Goal: Task Accomplishment & Management: Manage account settings

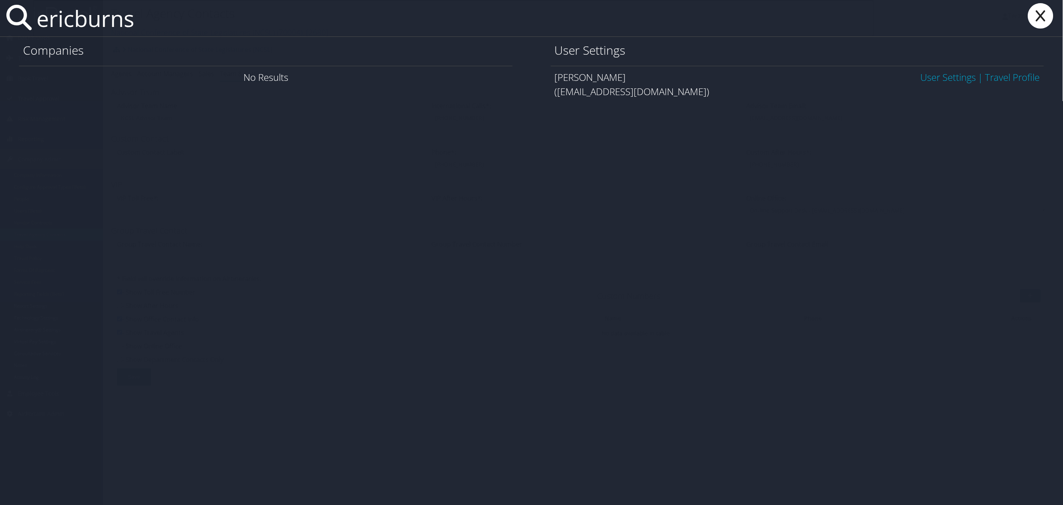
type input "ericburns"
click at [923, 77] on link "User Settings" at bounding box center [949, 77] width 56 height 13
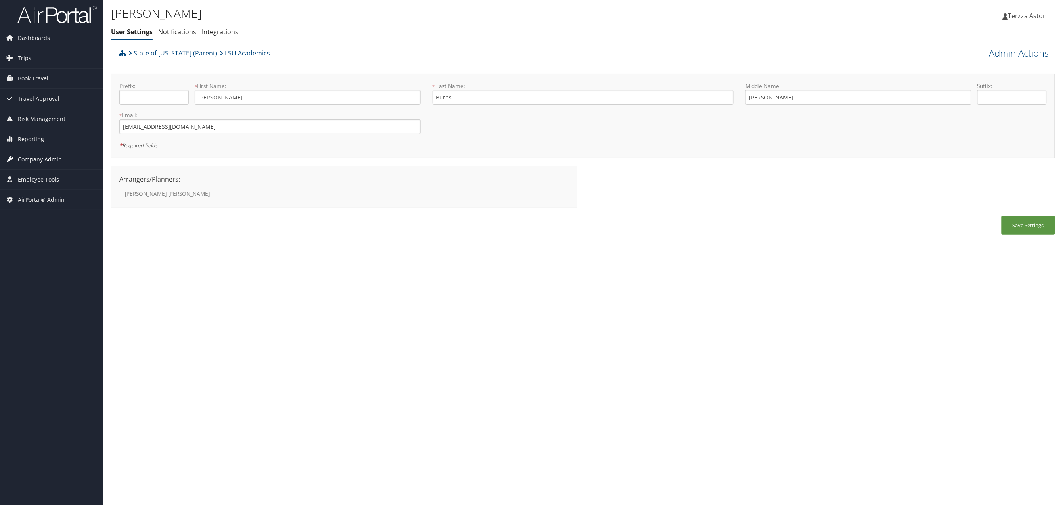
click at [42, 161] on span "Company Admin" at bounding box center [40, 159] width 44 height 20
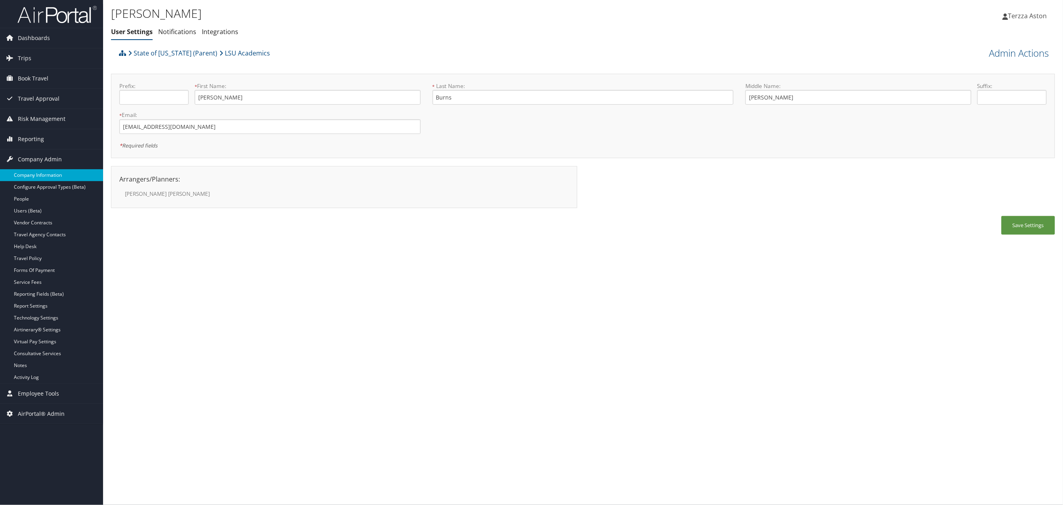
click at [44, 177] on link "Company Information" at bounding box center [51, 175] width 103 height 12
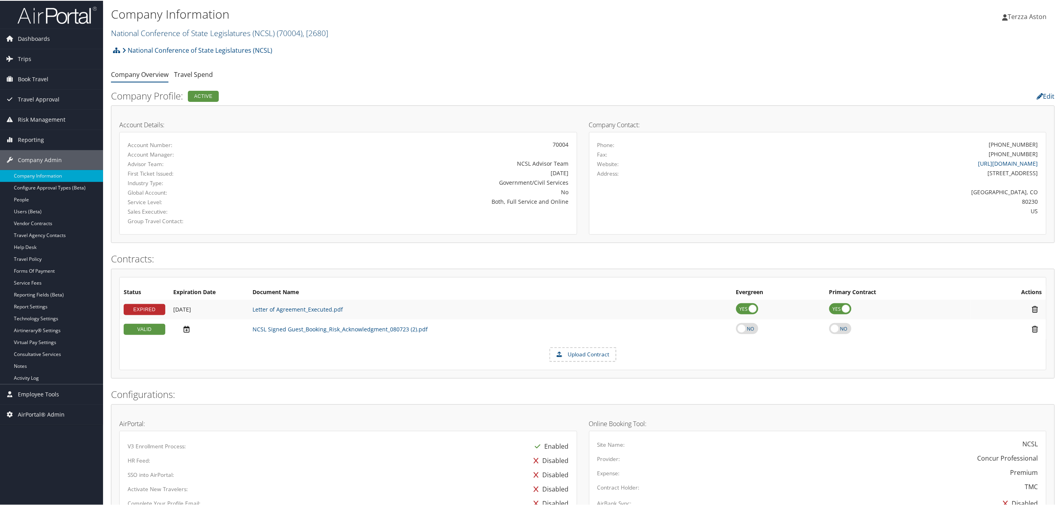
click at [141, 30] on link "National Conference of State Legislatures (NCSL) ( 70004 ) , [ 2680 ]" at bounding box center [219, 32] width 217 height 11
click at [140, 49] on input "search" at bounding box center [163, 47] width 104 height 15
type input "louisianna sta"
drag, startPoint x: 176, startPoint y: 46, endPoint x: 12, endPoint y: 65, distance: 165.7
click at [12, 65] on div "Dashboards AirPortal 360™ (Manager) AirPortal 360™ (Agent) My Travel Dashboard …" at bounding box center [531, 427] width 1063 height 855
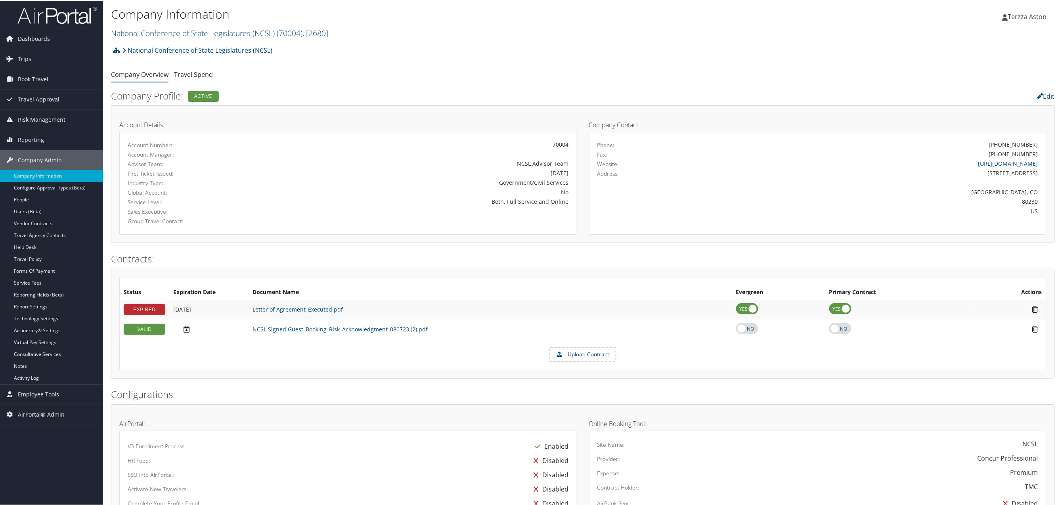
click at [146, 26] on h2 "National Conference of State Legislatures (NCSL) ( 70004 ) , [ 2680 ]" at bounding box center [425, 31] width 629 height 13
click at [208, 45] on input "louisianna sta" at bounding box center [163, 47] width 104 height 15
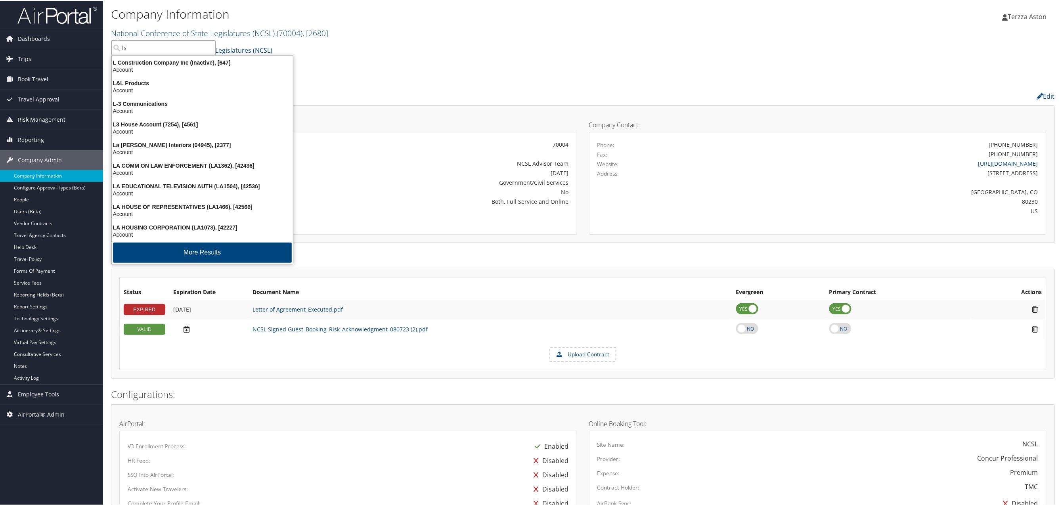
type input "lsu"
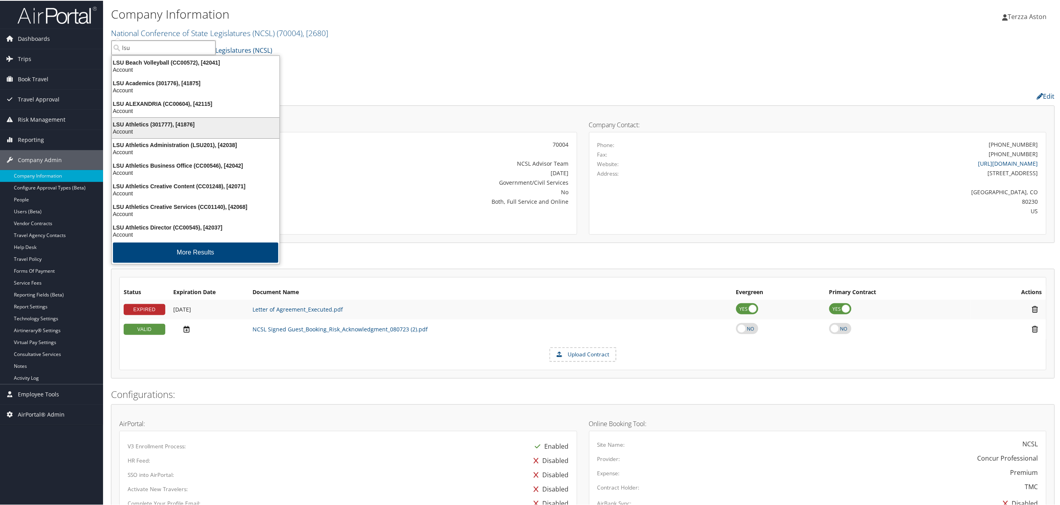
click at [132, 126] on div "LSU Athletics (301777), [41876]" at bounding box center [195, 123] width 177 height 7
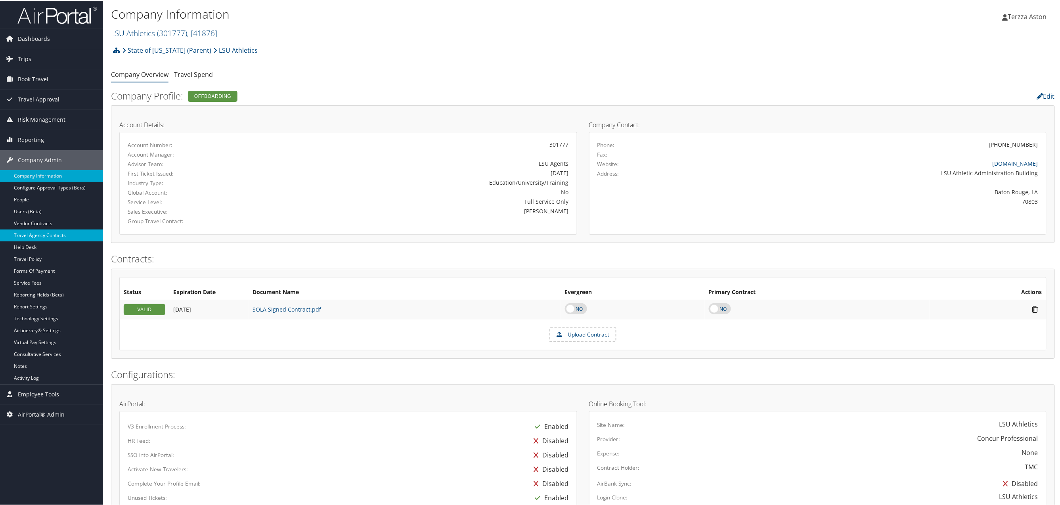
click at [48, 236] on link "Travel Agency Contacts" at bounding box center [51, 235] width 103 height 12
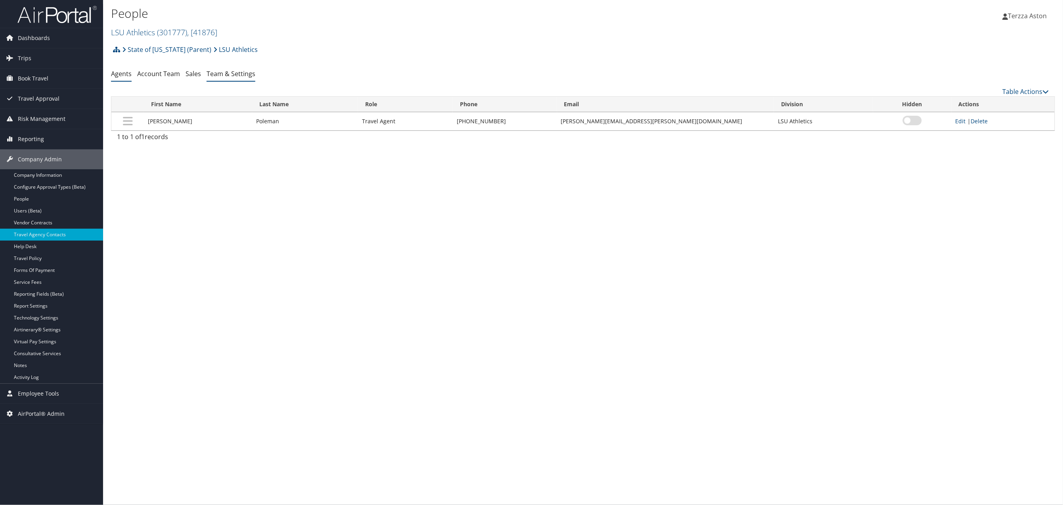
click at [245, 74] on link "Team & Settings" at bounding box center [231, 73] width 49 height 9
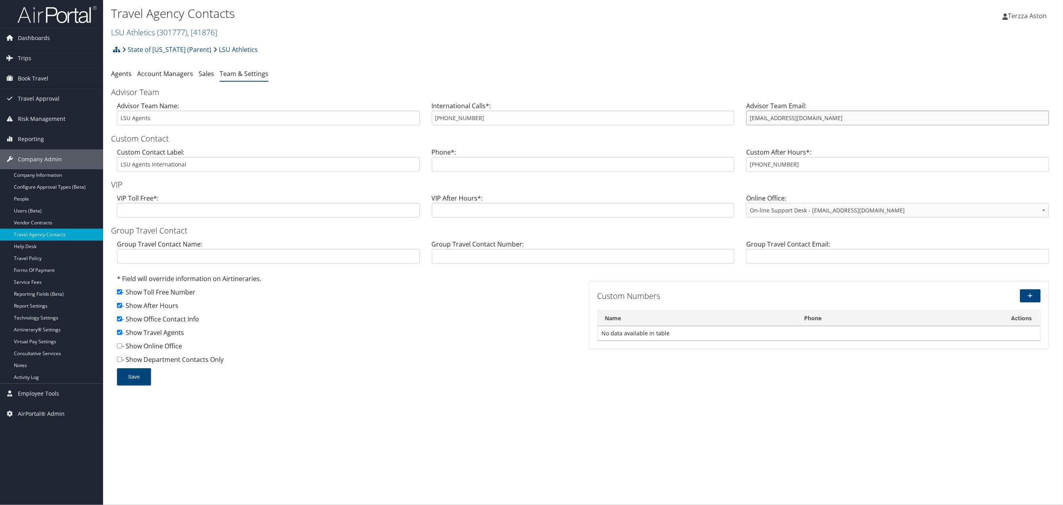
drag, startPoint x: 750, startPoint y: 117, endPoint x: 832, endPoint y: 117, distance: 82.5
click at [832, 117] on input "LSUAthletics@cbtravel.com" at bounding box center [897, 118] width 303 height 15
drag, startPoint x: 435, startPoint y: 122, endPoint x: 498, endPoint y: 117, distance: 63.6
click at [498, 117] on input "800-485-6484" at bounding box center [583, 118] width 303 height 15
click at [168, 50] on link "State of [US_STATE] (Parent)" at bounding box center [166, 50] width 89 height 16
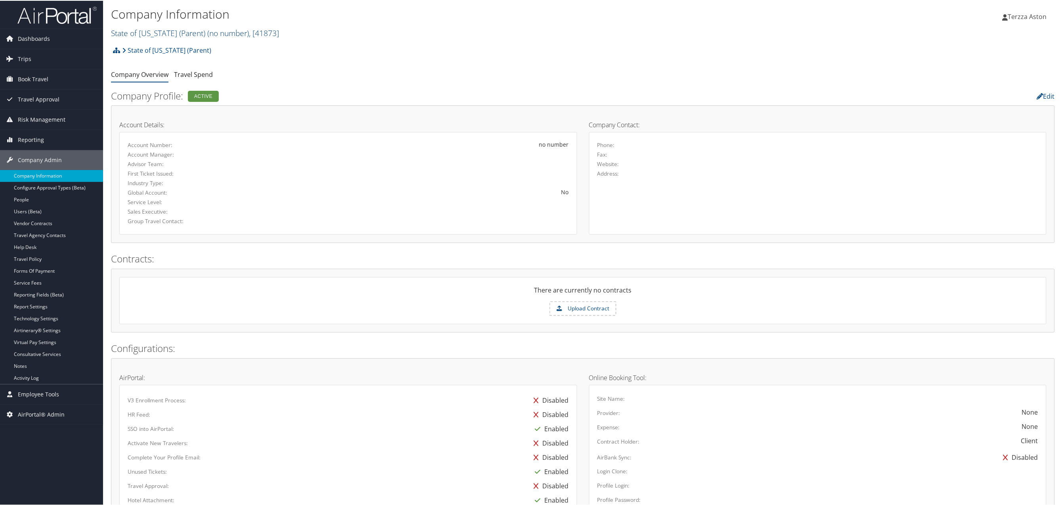
click at [148, 30] on link "State of Louisiana (Parent) ( no number ) , [ 41873 ]" at bounding box center [195, 32] width 168 height 11
click at [148, 44] on input "search" at bounding box center [163, 47] width 104 height 15
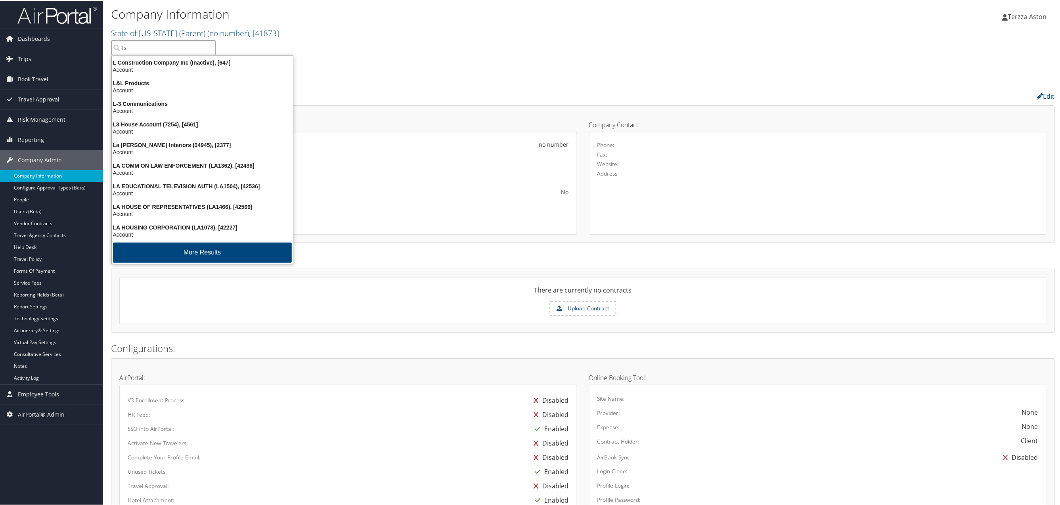
type input "lsu"
click at [138, 82] on div "LSU Academics (301776), [41875]" at bounding box center [195, 82] width 177 height 7
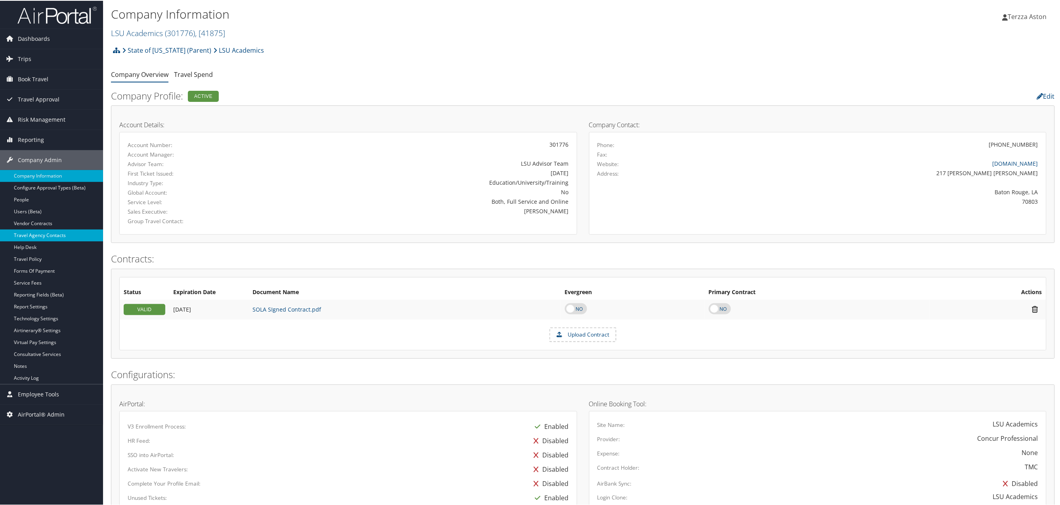
click at [50, 234] on link "Travel Agency Contacts" at bounding box center [51, 235] width 103 height 12
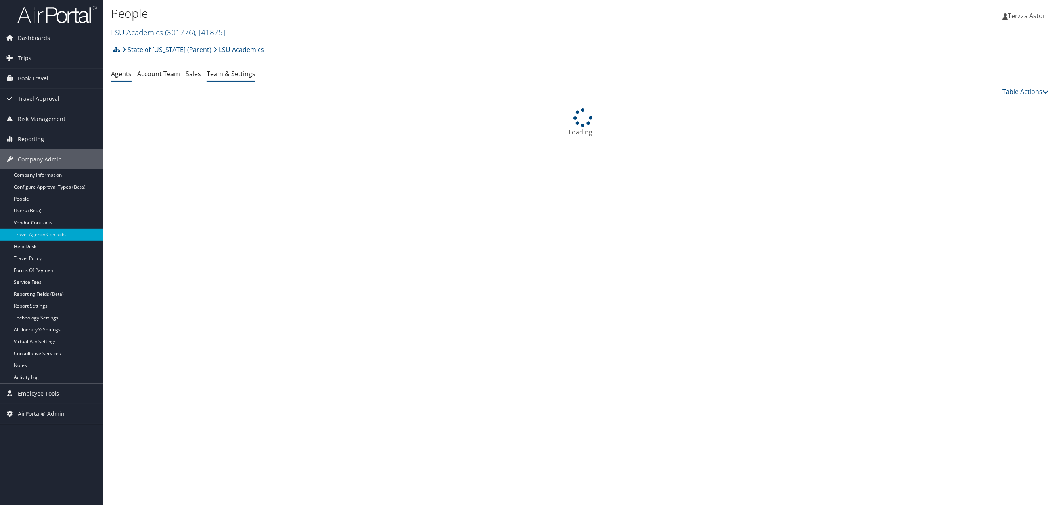
click at [241, 73] on link "Team & Settings" at bounding box center [231, 73] width 49 height 9
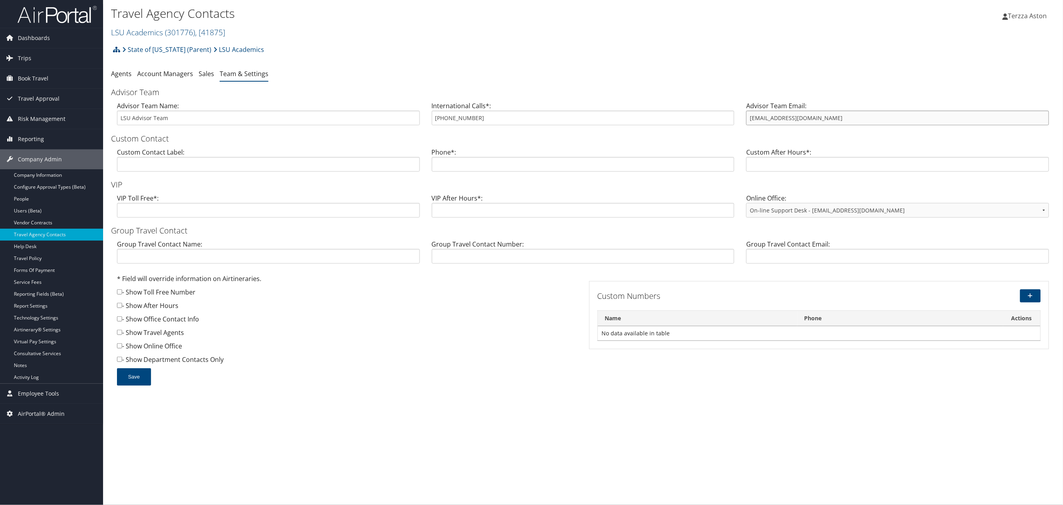
drag, startPoint x: 750, startPoint y: 121, endPoint x: 817, endPoint y: 121, distance: 66.6
click at [817, 121] on input "[EMAIL_ADDRESS][DOMAIN_NAME]" at bounding box center [897, 118] width 303 height 15
click at [157, 31] on link "LSU Academics ( 301776 ) , [ 41875 ]" at bounding box center [168, 32] width 114 height 11
click at [147, 44] on input "search" at bounding box center [163, 47] width 104 height 15
type input "ri mini"
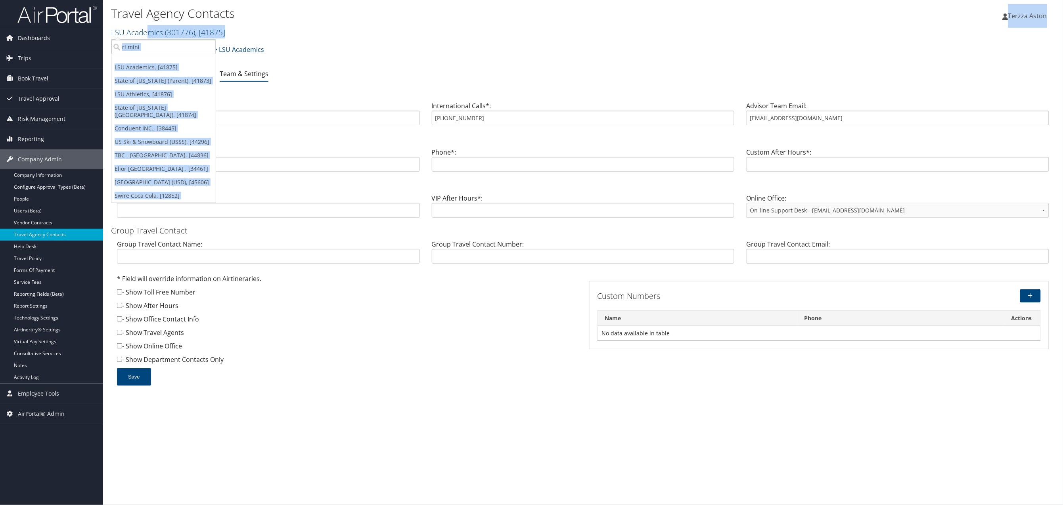
drag, startPoint x: 147, startPoint y: 37, endPoint x: 107, endPoint y: 45, distance: 40.8
click at [107, 45] on div "Travel Agency Contacts LSU Academics ( 301776 ) , [ 41875 ] LSU Academics State…" at bounding box center [583, 252] width 960 height 505
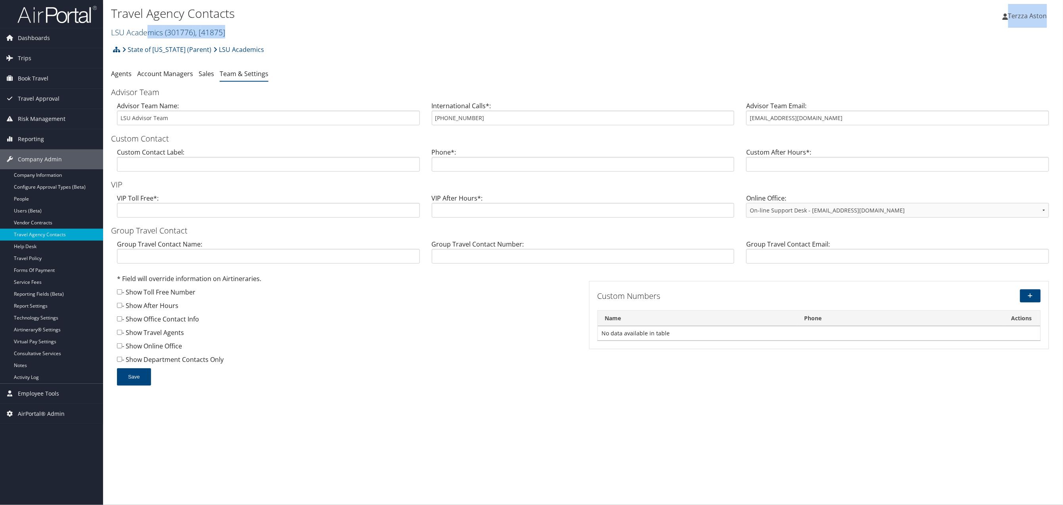
click at [148, 37] on link "LSU Academics ( 301776 ) , [ 41875 ]" at bounding box center [168, 32] width 114 height 11
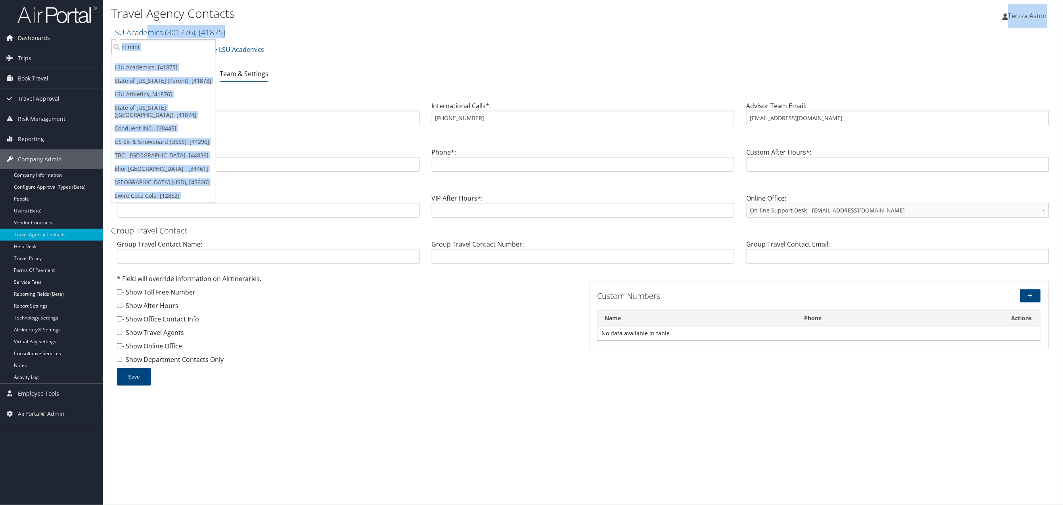
click at [232, 71] on link "Team & Settings" at bounding box center [244, 73] width 49 height 9
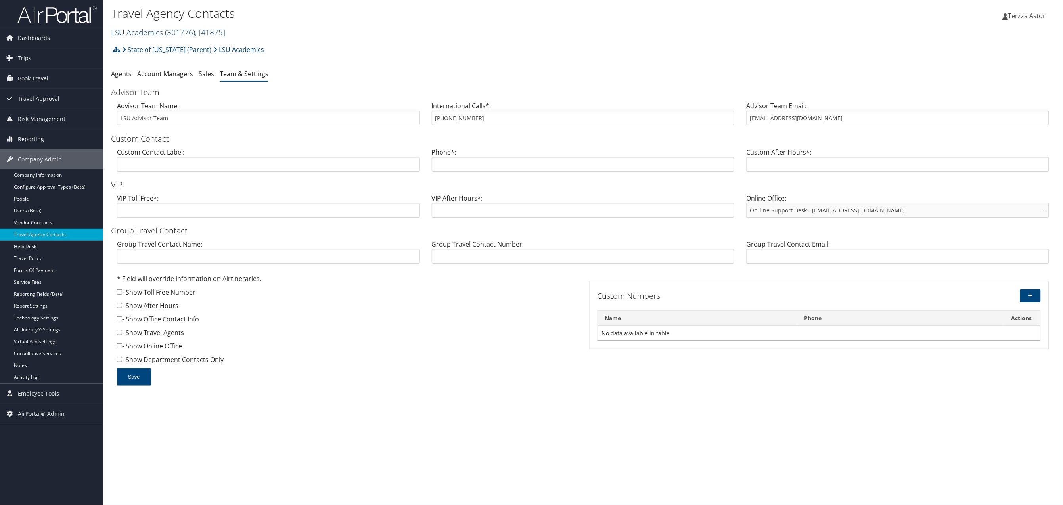
click at [147, 33] on link "LSU Academics ( 301776 ) , [ 41875 ]" at bounding box center [168, 32] width 114 height 11
click at [140, 48] on input "search" at bounding box center [163, 47] width 104 height 15
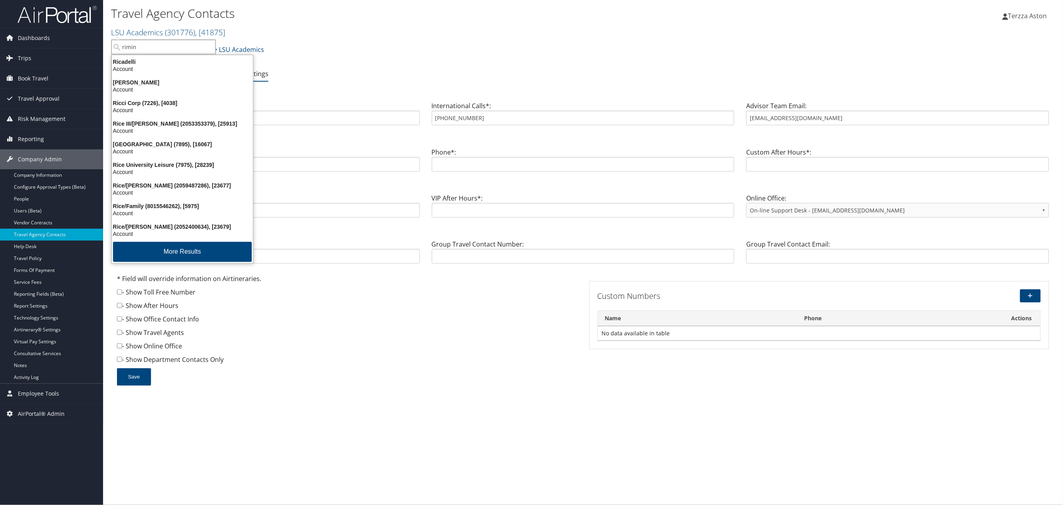
type input "rimini"
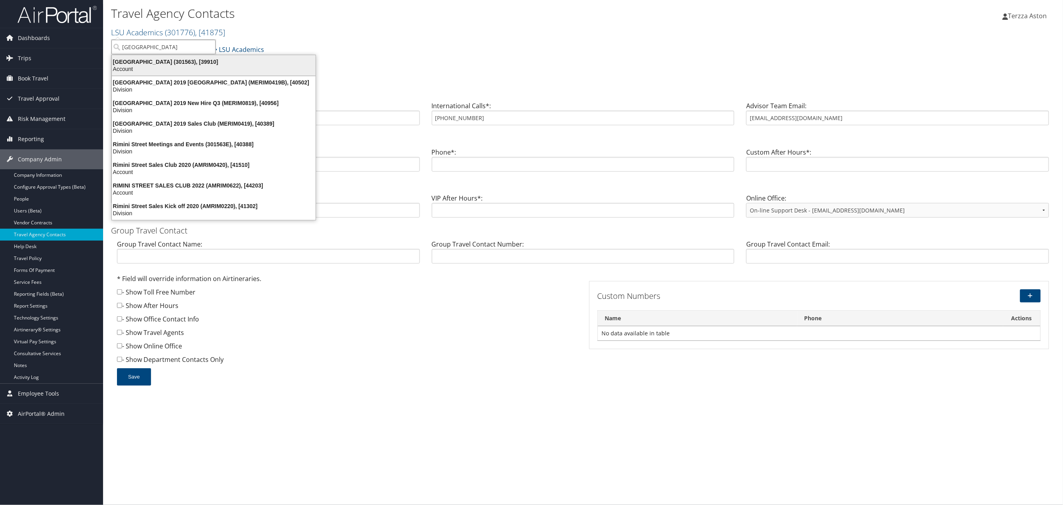
click at [140, 65] on div "Rimini Street (301563), [39910]" at bounding box center [213, 61] width 213 height 7
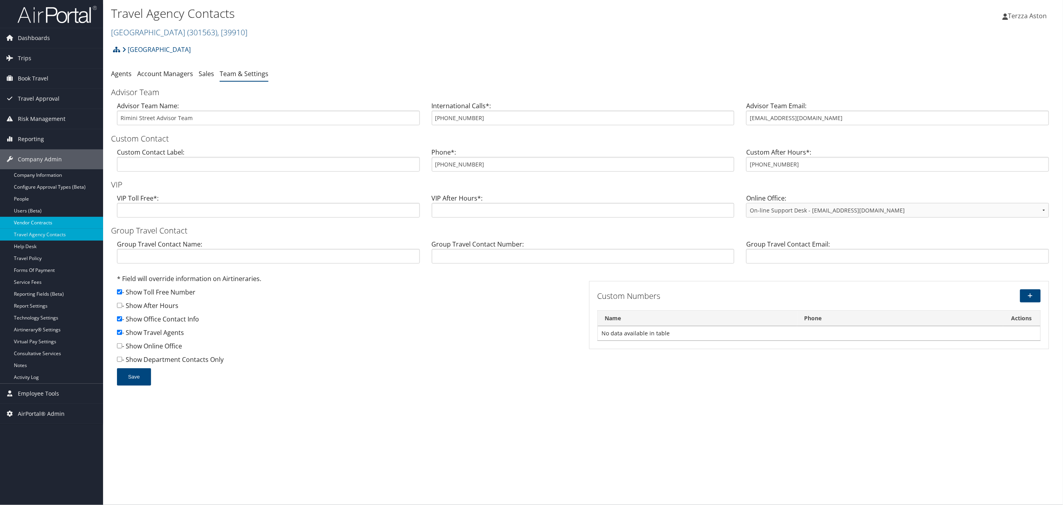
drag, startPoint x: 0, startPoint y: 0, endPoint x: 52, endPoint y: 229, distance: 235.0
click at [52, 229] on link "Vendor Contracts" at bounding box center [51, 223] width 103 height 12
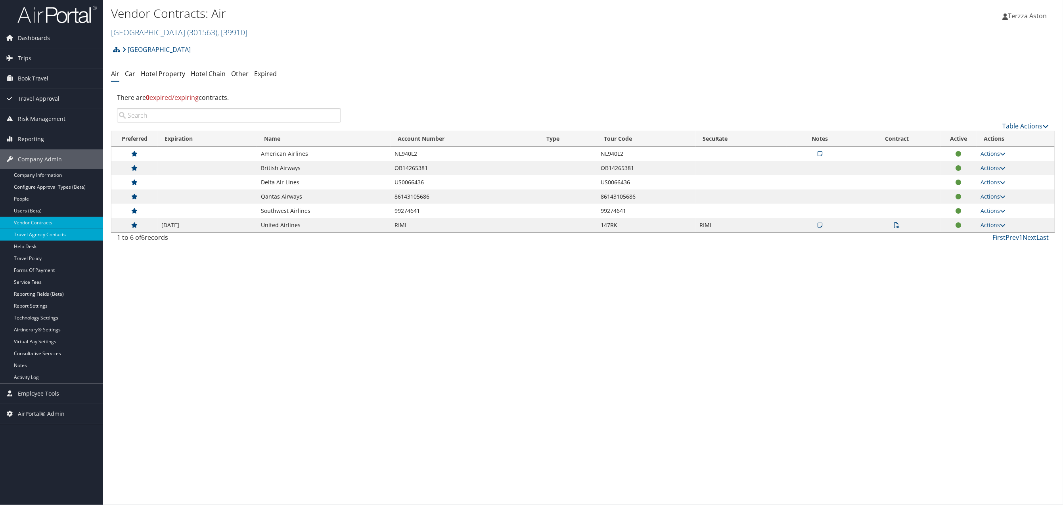
click at [28, 235] on link "Travel Agency Contacts" at bounding box center [51, 235] width 103 height 12
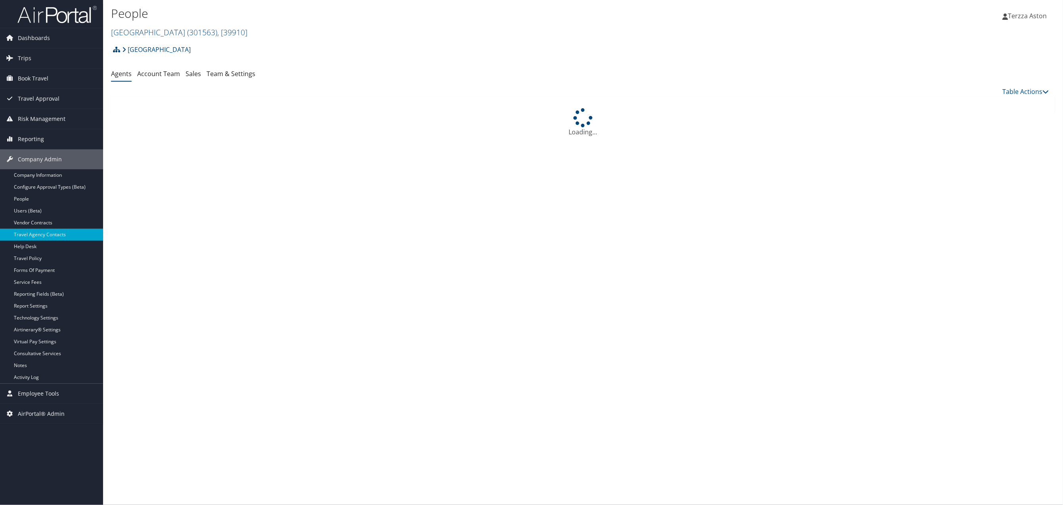
click at [234, 65] on div "[GEOGRAPHIC_DATA] Account Structure [GEOGRAPHIC_DATA] (301563) ACTIVE Create Ch…" at bounding box center [583, 89] width 944 height 95
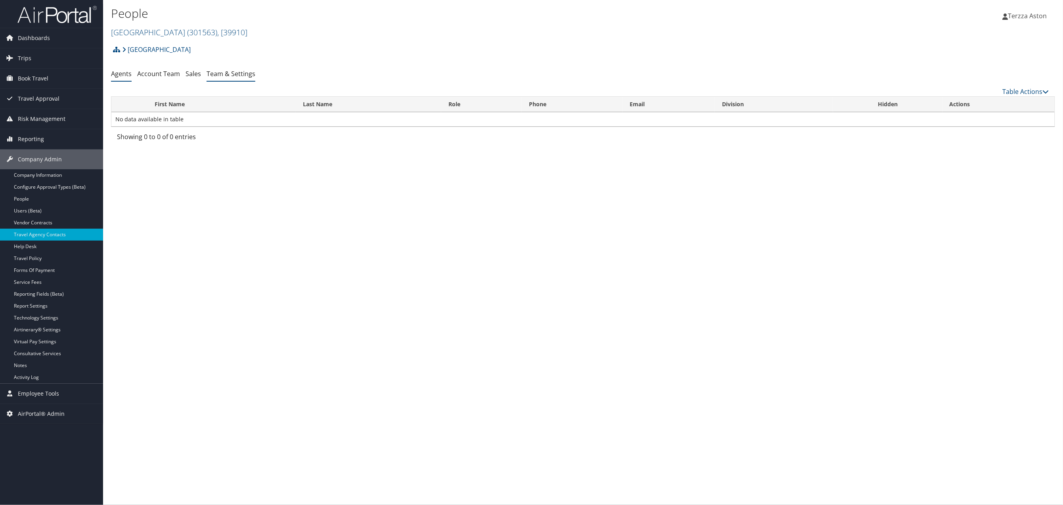
click at [236, 79] on li "Team & Settings" at bounding box center [231, 74] width 49 height 14
click at [226, 76] on link "Team & Settings" at bounding box center [231, 73] width 49 height 9
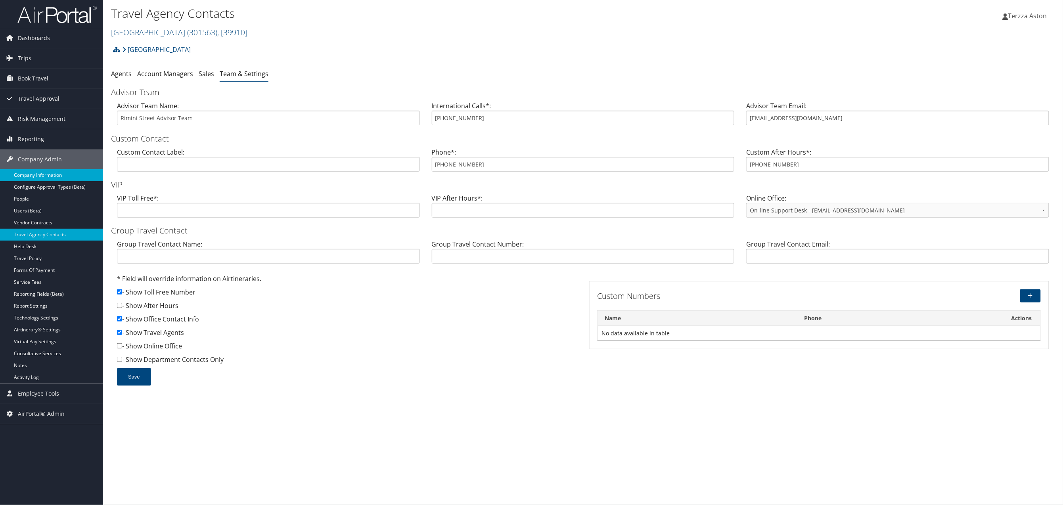
click at [45, 172] on link "Company Information" at bounding box center [51, 175] width 103 height 12
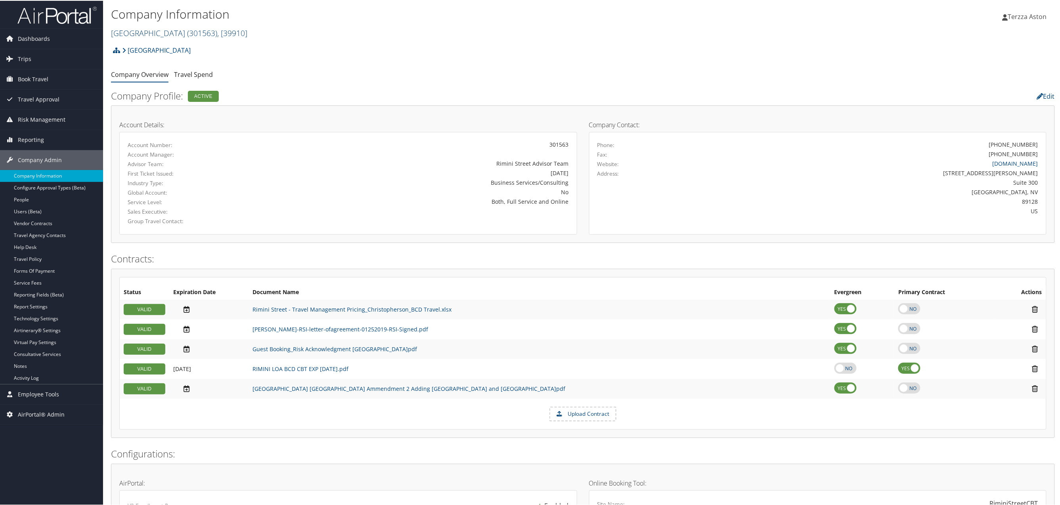
click at [187, 33] on span "( 301563 )" at bounding box center [202, 32] width 30 height 11
click at [158, 48] on input "search" at bounding box center [163, 47] width 104 height 15
type input "[GEOGRAPHIC_DATA]"
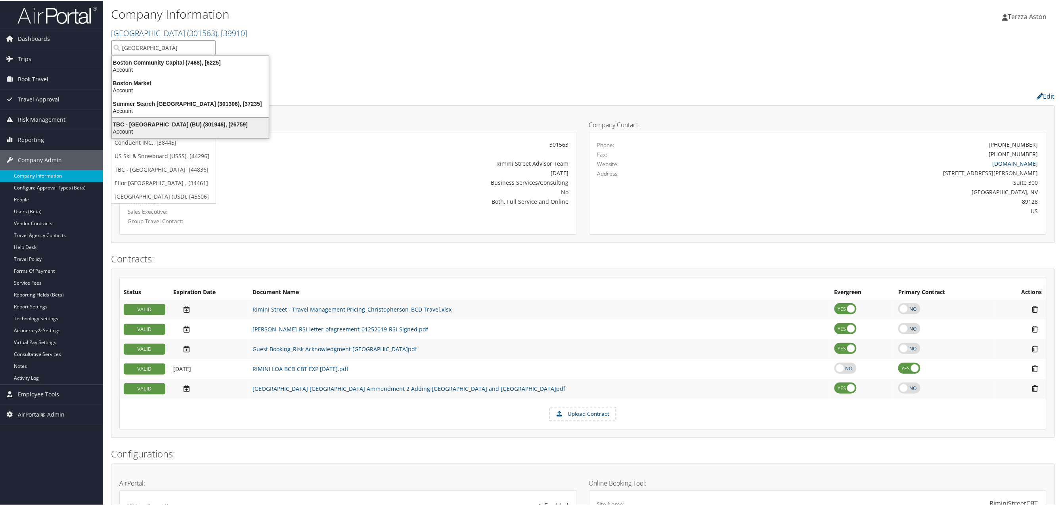
click at [170, 127] on div "Account" at bounding box center [190, 130] width 167 height 7
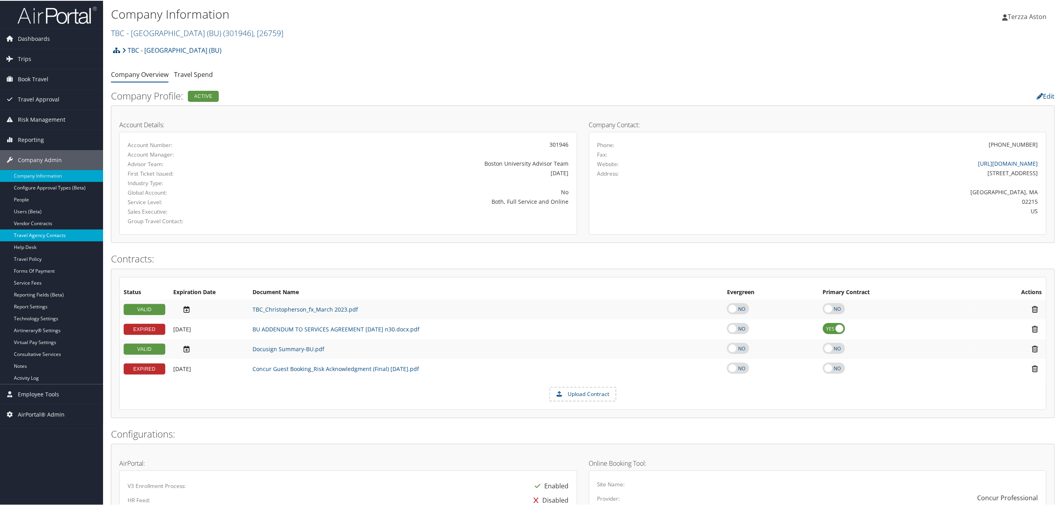
click at [54, 232] on link "Travel Agency Contacts" at bounding box center [51, 235] width 103 height 12
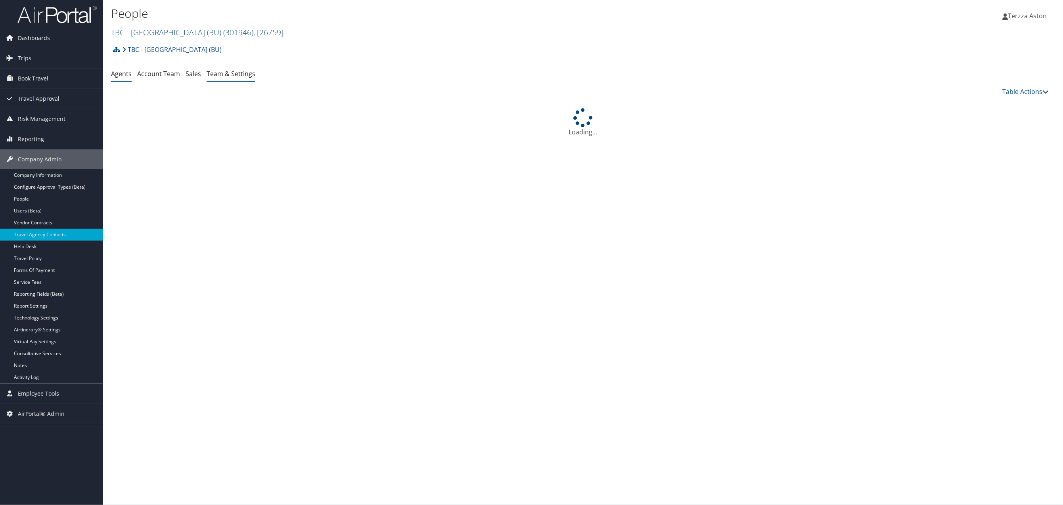
click at [224, 76] on link "Team & Settings" at bounding box center [231, 73] width 49 height 9
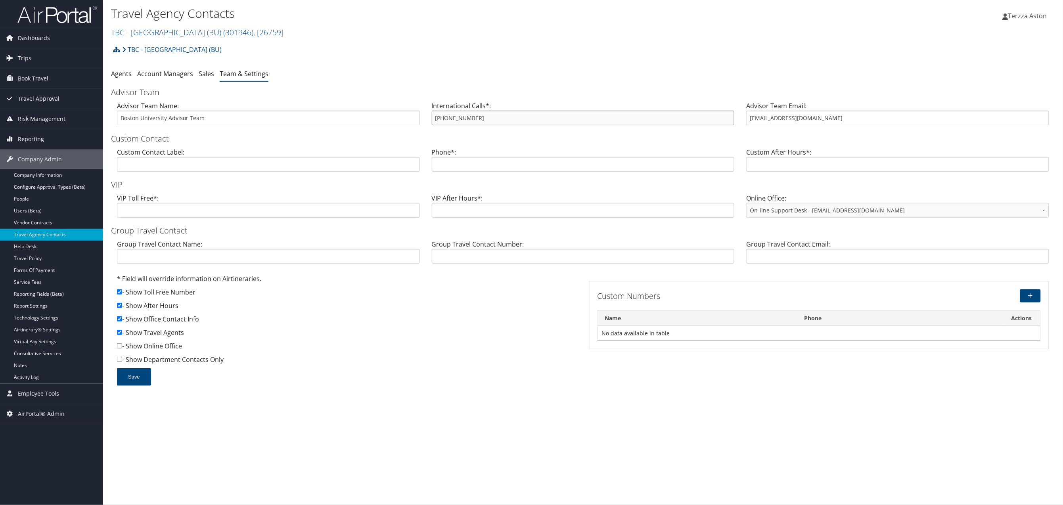
click at [433, 116] on input "[PHONE_NUMBER]" at bounding box center [583, 118] width 303 height 15
drag, startPoint x: 433, startPoint y: 116, endPoint x: 495, endPoint y: 110, distance: 62.1
click at [495, 110] on div "International Calls*: 617-353-1700" at bounding box center [583, 116] width 315 height 31
click at [77, 245] on link "Help Desk" at bounding box center [51, 247] width 103 height 12
click at [154, 31] on link "TBC - [GEOGRAPHIC_DATA] (BU) ( 301946 ) , [ 26759 ]" at bounding box center [197, 32] width 172 height 11
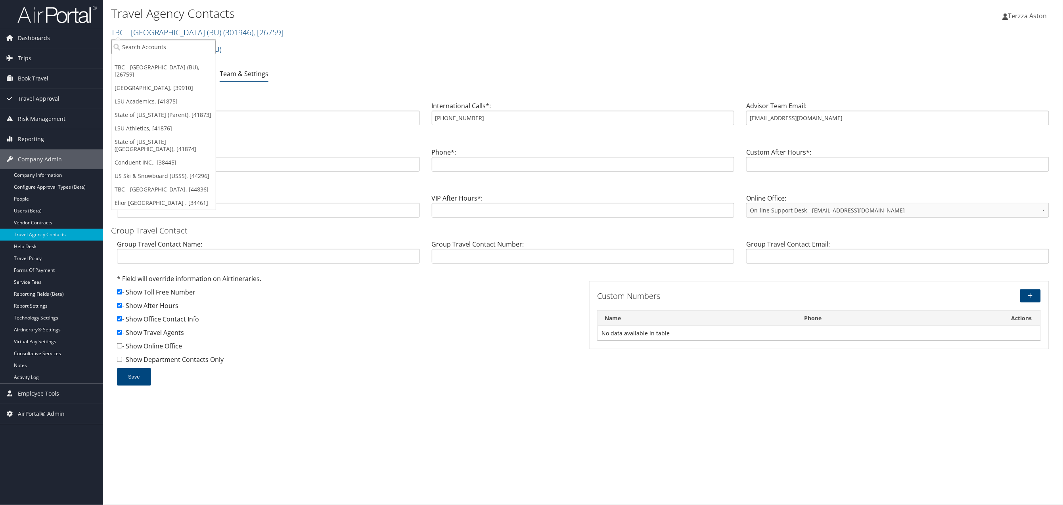
click at [149, 41] on input "search" at bounding box center [163, 47] width 104 height 15
type input "boston uni"
click at [163, 59] on div "TBC - Boston University (BU) (301946), [26759]" at bounding box center [190, 61] width 167 height 7
drag, startPoint x: 435, startPoint y: 119, endPoint x: 489, endPoint y: 118, distance: 54.3
click at [489, 118] on input "[PHONE_NUMBER]" at bounding box center [583, 118] width 303 height 15
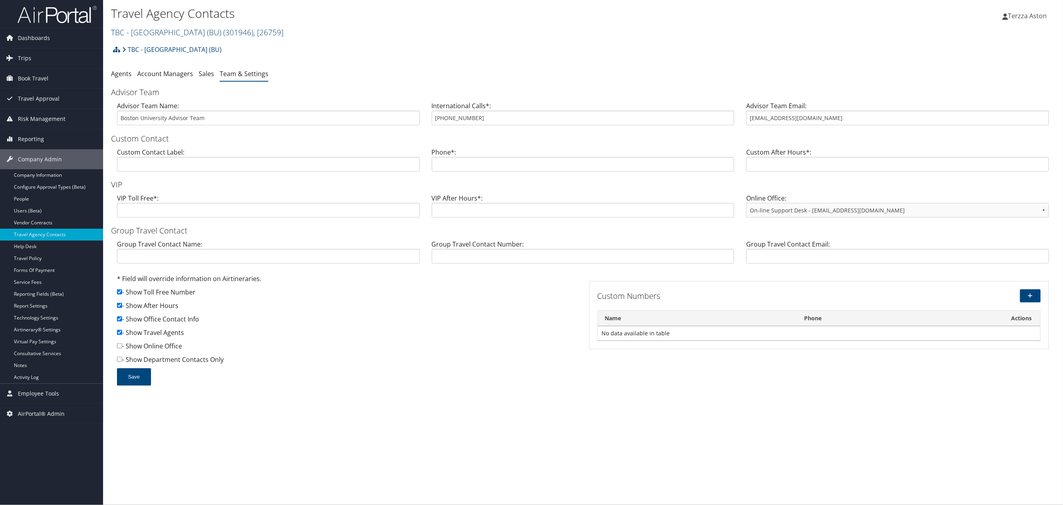
click at [175, 30] on link "TBC - [GEOGRAPHIC_DATA] (BU) ( 301946 ) , [ 26759 ]" at bounding box center [197, 32] width 172 height 11
click at [143, 53] on input "search" at bounding box center [163, 47] width 104 height 15
type input "boston uni"
click at [158, 62] on div "TBC - Boston University (BU) (301946), [26759]" at bounding box center [190, 61] width 167 height 7
drag, startPoint x: 432, startPoint y: 120, endPoint x: 479, endPoint y: 119, distance: 46.4
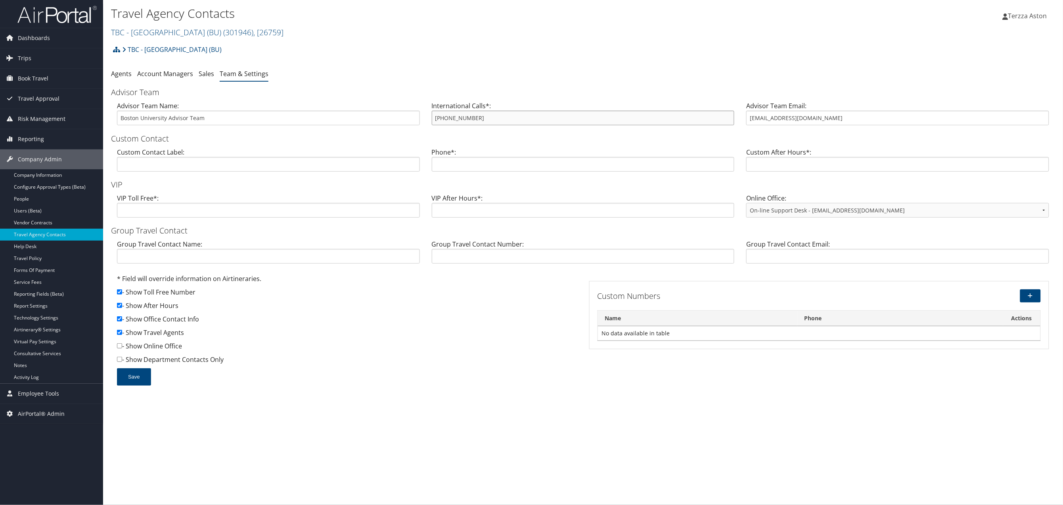
click at [479, 119] on input "617-353-1700" at bounding box center [583, 118] width 303 height 15
click at [50, 160] on span "Company Admin" at bounding box center [40, 159] width 44 height 20
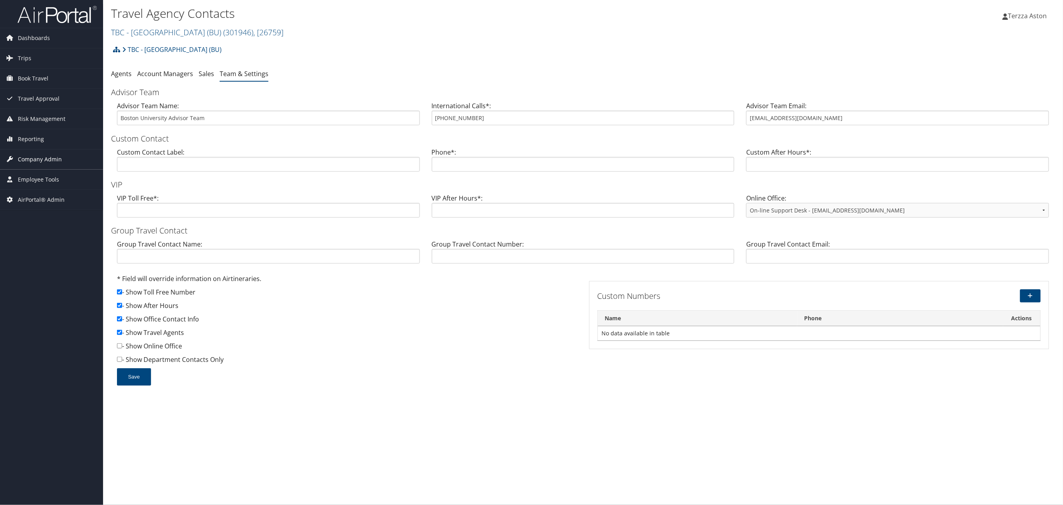
click at [48, 163] on span "Company Admin" at bounding box center [40, 159] width 44 height 20
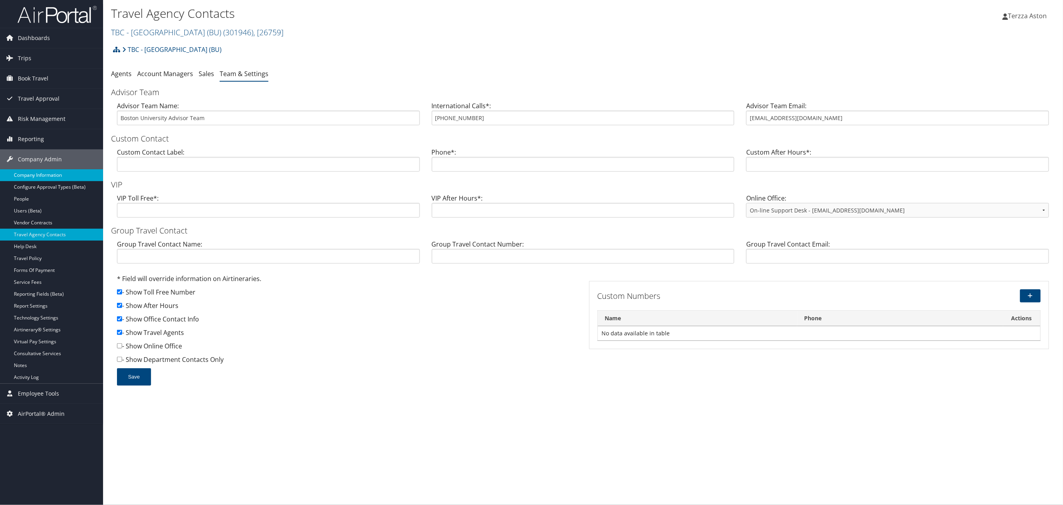
click at [49, 174] on link "Company Information" at bounding box center [51, 175] width 103 height 12
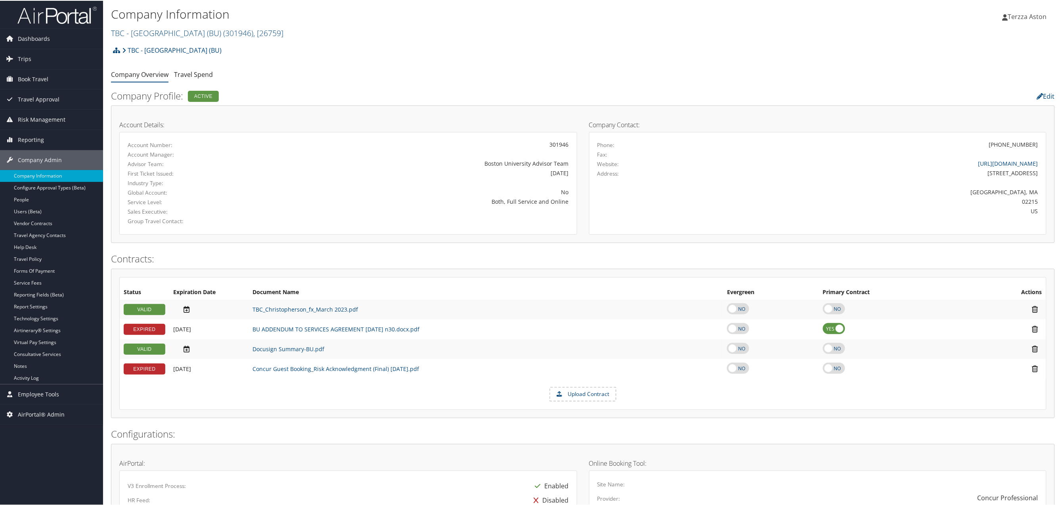
drag, startPoint x: 998, startPoint y: 142, endPoint x: 1039, endPoint y: 141, distance: 41.3
click at [1039, 141] on div "(617) 353-2000" at bounding box center [875, 144] width 340 height 8
drag, startPoint x: 1002, startPoint y: 144, endPoint x: 1035, endPoint y: 149, distance: 34.1
click at [1037, 149] on div "Phone: (617) 353-2000" at bounding box center [818, 145] width 453 height 10
click at [151, 32] on link "TBC - Boston University (BU) ( 301946 ) , [ 26759 ]" at bounding box center [197, 32] width 172 height 11
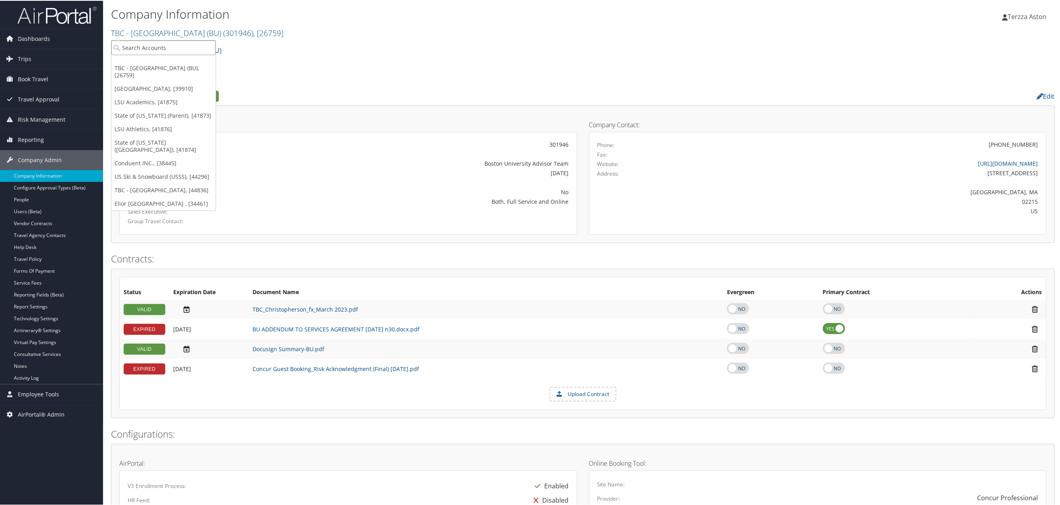
click at [151, 42] on input "search" at bounding box center [163, 47] width 104 height 15
type input "rini"
drag, startPoint x: 148, startPoint y: 46, endPoint x: 375, endPoint y: 76, distance: 229.6
click at [375, 76] on ul "Company Overview Travel Spend" at bounding box center [583, 74] width 944 height 14
click at [143, 31] on link "TBC - Boston University (BU) ( 301946 ) , [ 26759 ]" at bounding box center [197, 32] width 172 height 11
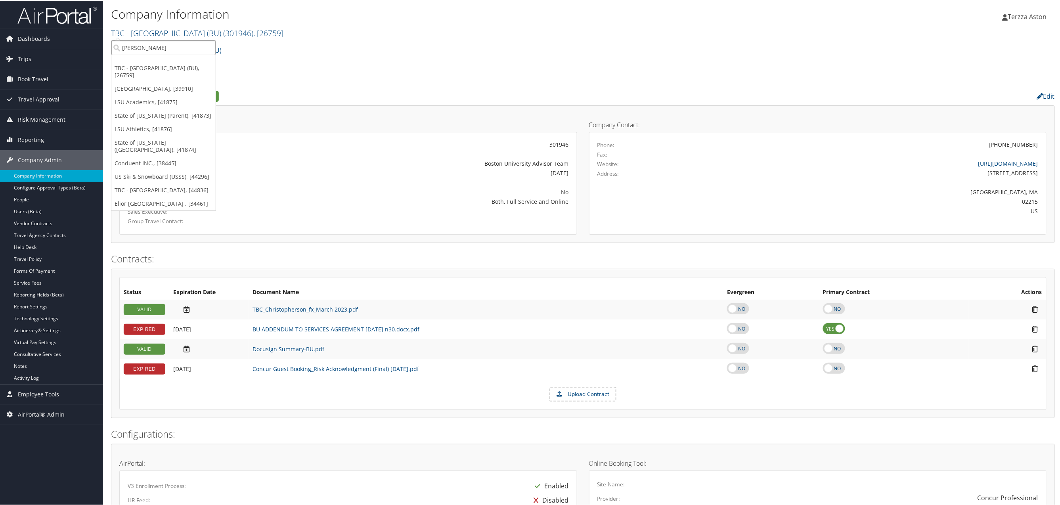
click at [138, 44] on input "rini" at bounding box center [163, 47] width 104 height 15
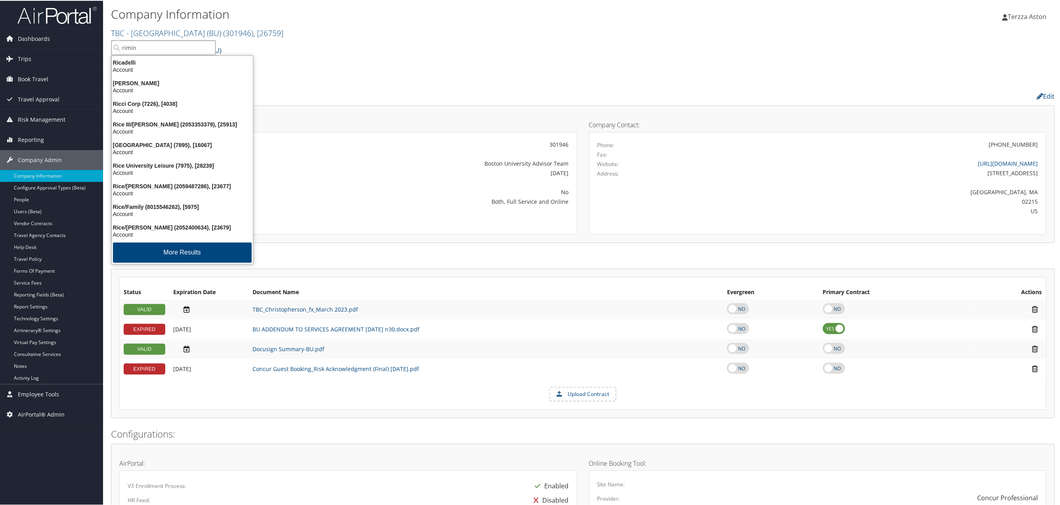
type input "rimini"
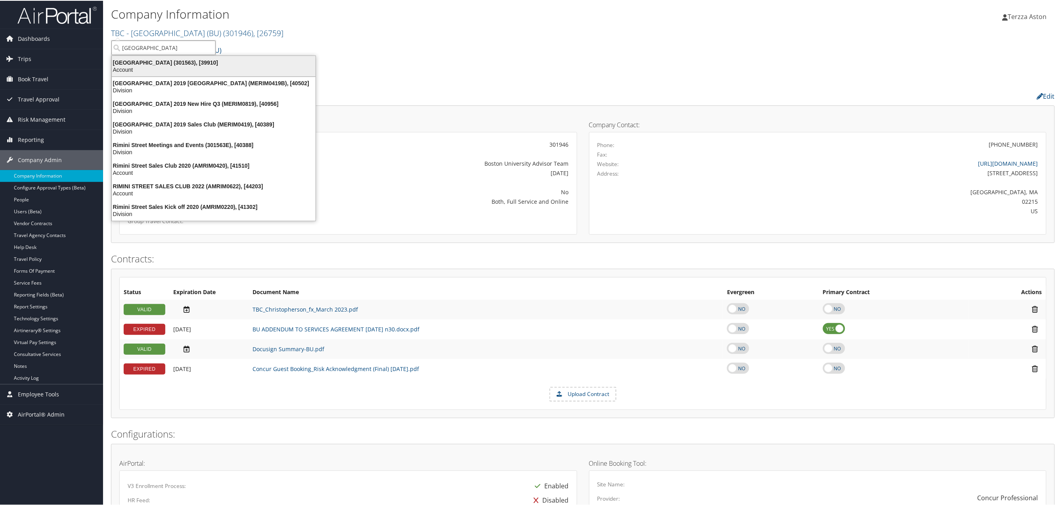
click at [135, 59] on div "Rimini Street (301563), [39910]" at bounding box center [213, 61] width 213 height 7
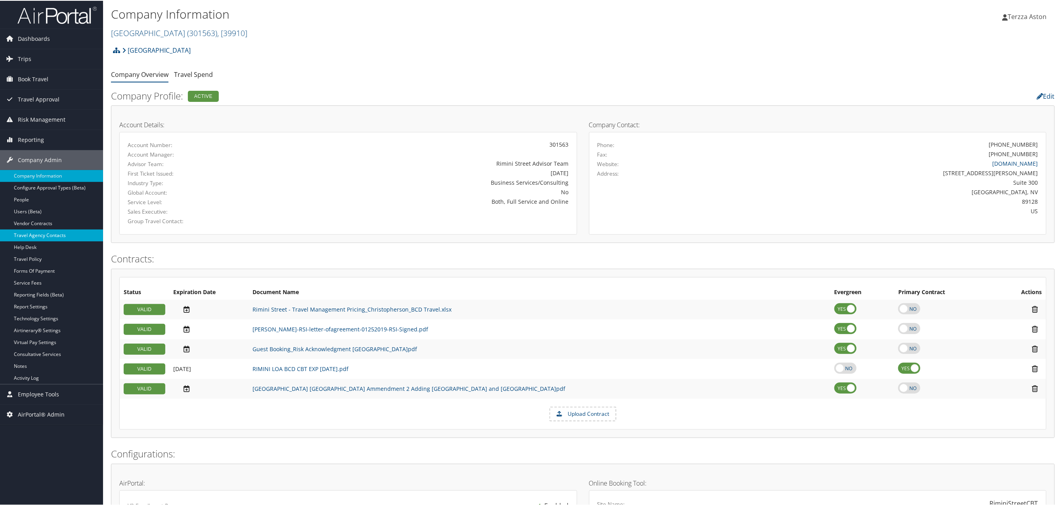
click at [51, 235] on link "Travel Agency Contacts" at bounding box center [51, 235] width 103 height 12
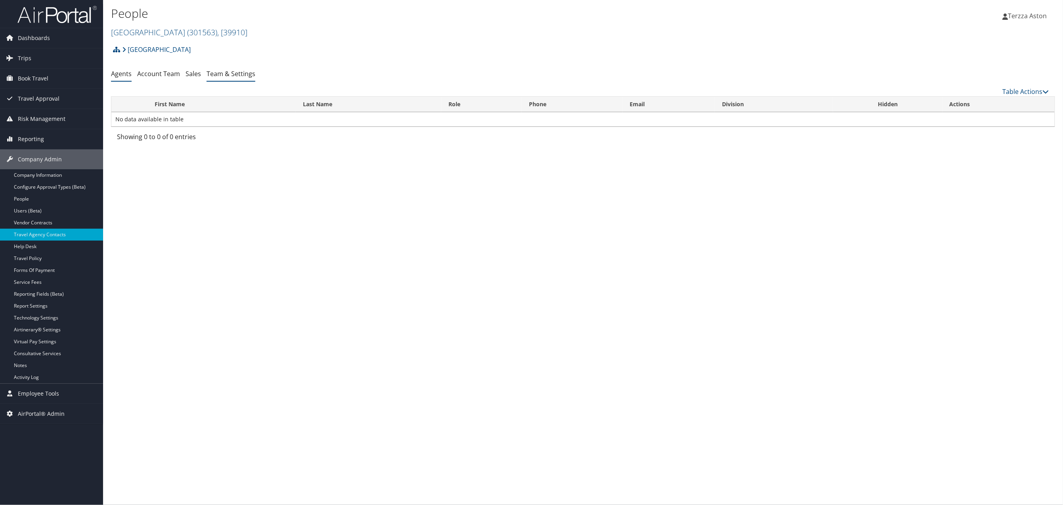
click at [244, 74] on link "Team & Settings" at bounding box center [231, 73] width 49 height 9
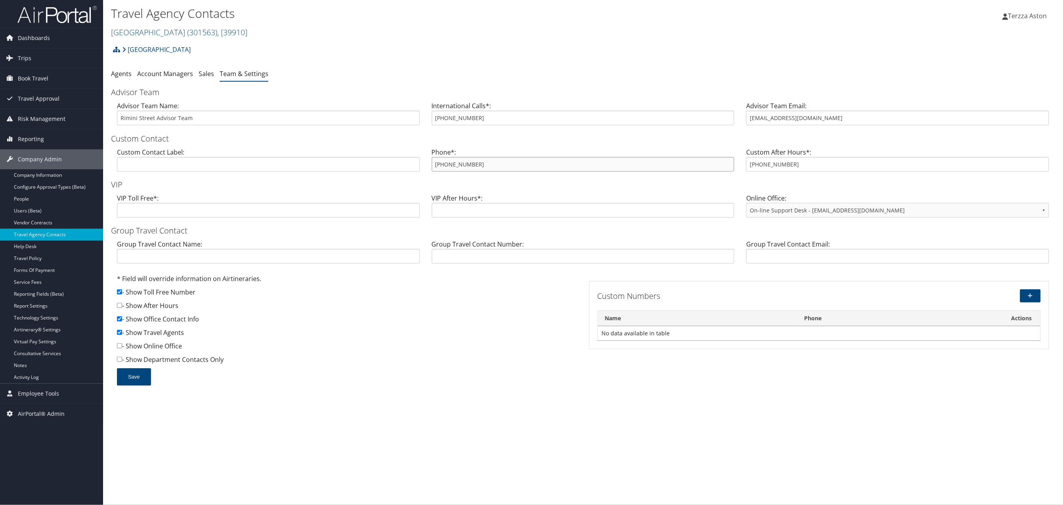
drag, startPoint x: 442, startPoint y: 167, endPoint x: 493, endPoint y: 172, distance: 51.5
click at [493, 172] on div "Phone*: [PHONE_NUMBER]" at bounding box center [583, 163] width 315 height 31
drag, startPoint x: 493, startPoint y: 172, endPoint x: 512, endPoint y: 92, distance: 82.2
click at [538, 72] on ul "Agents Account Managers Sales Team & Settings" at bounding box center [583, 74] width 944 height 14
drag, startPoint x: 444, startPoint y: 166, endPoint x: 496, endPoint y: 164, distance: 52.0
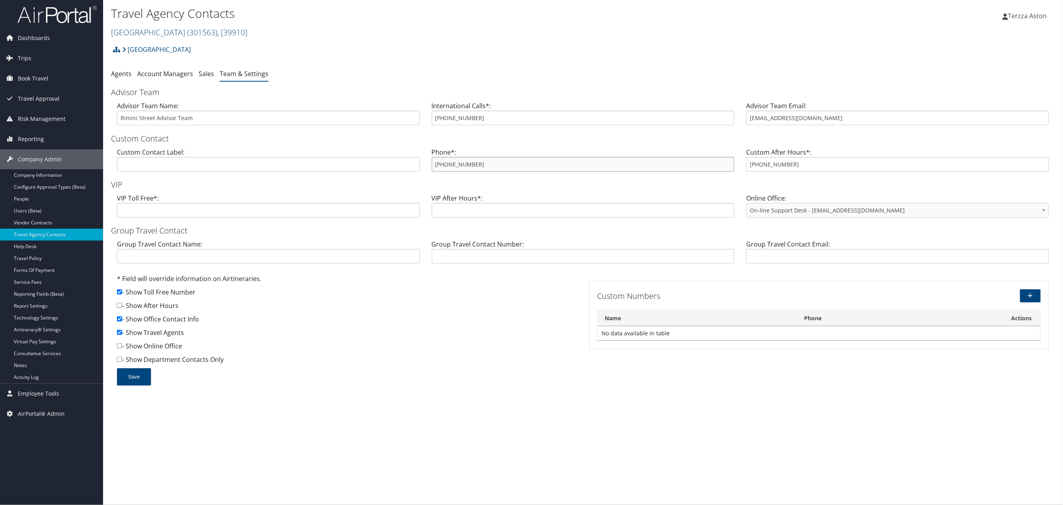
click at [496, 164] on input "+1 888-312-1042" at bounding box center [583, 164] width 303 height 15
